Goal: Task Accomplishment & Management: Complete application form

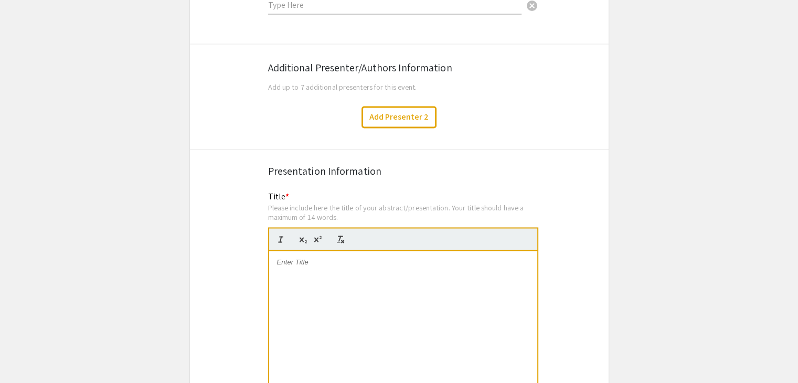
scroll to position [1765, 0]
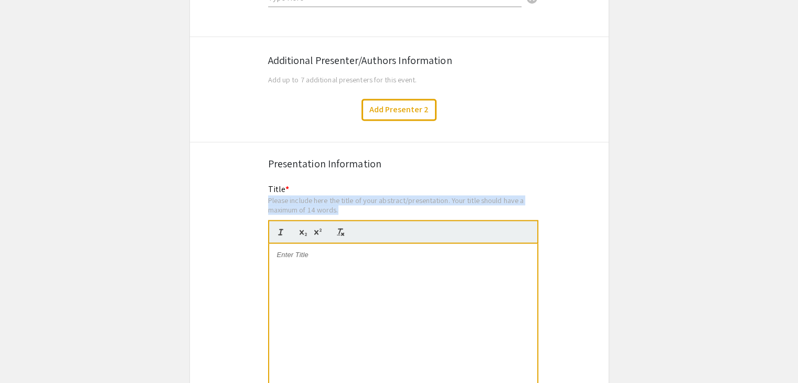
drag, startPoint x: 340, startPoint y: 190, endPoint x: 263, endPoint y: 182, distance: 77.4
click at [263, 183] on div "Title * Please include here the title of your abstract/presentation. Your title…" at bounding box center [399, 299] width 278 height 233
copy div "Please include here the title of your abstract/presentation. Your title should …"
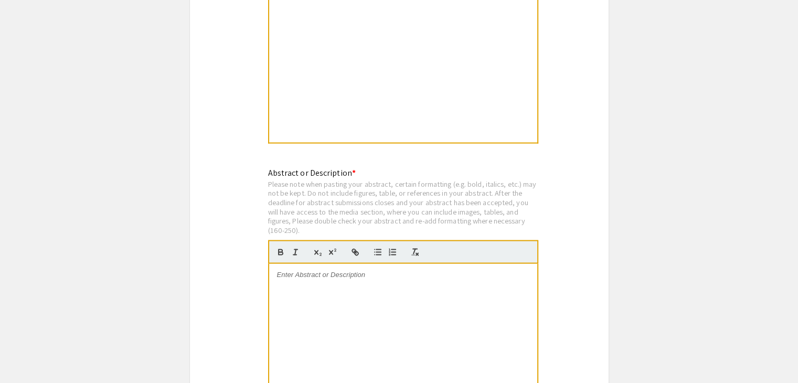
scroll to position [2025, 0]
drag, startPoint x: 313, startPoint y: 213, endPoint x: 262, endPoint y: 210, distance: 51.0
click at [262, 210] on div "Abstract or Description * Please note when pasting your abstract, certain forma…" at bounding box center [399, 300] width 278 height 270
copy div "(160-250)."
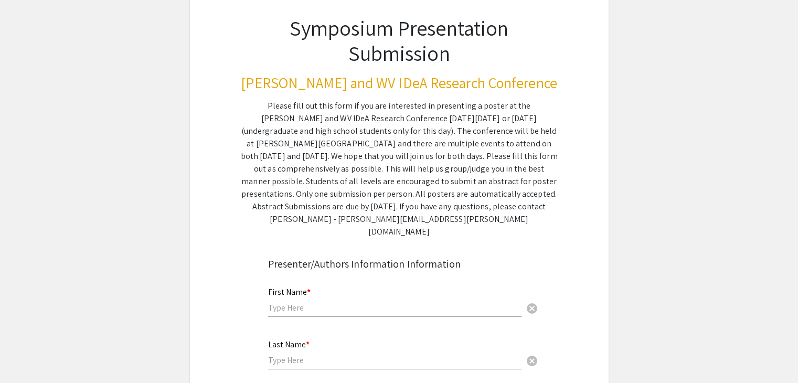
scroll to position [0, 0]
